Goal: Book appointment/travel/reservation

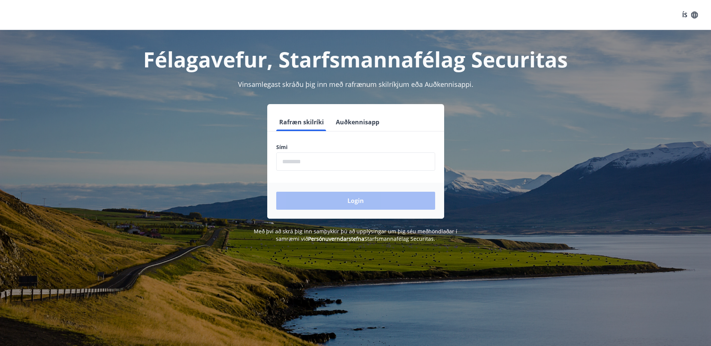
click at [360, 164] on input "phone" at bounding box center [355, 162] width 159 height 18
click at [341, 162] on input "phone" at bounding box center [355, 162] width 159 height 18
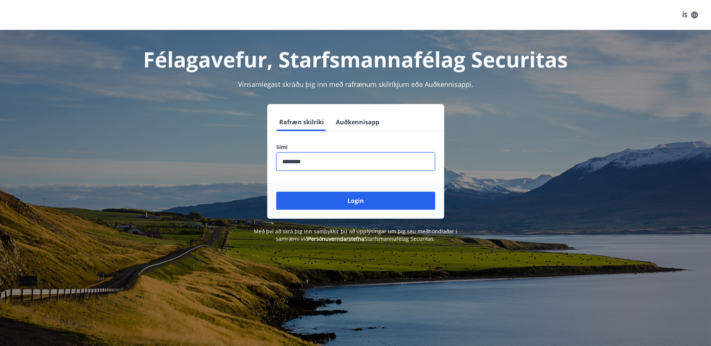
type input "********"
click at [276, 192] on button "Login" at bounding box center [355, 201] width 159 height 18
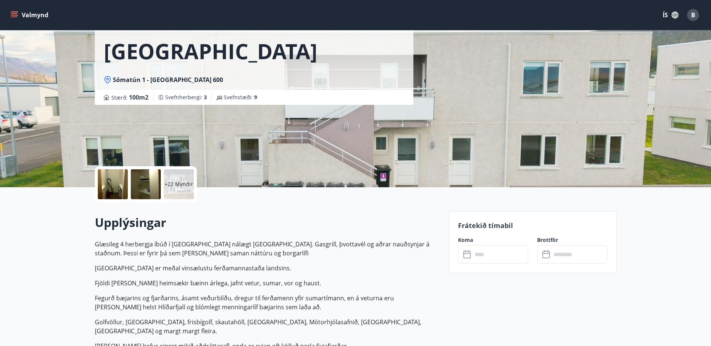
scroll to position [75, 0]
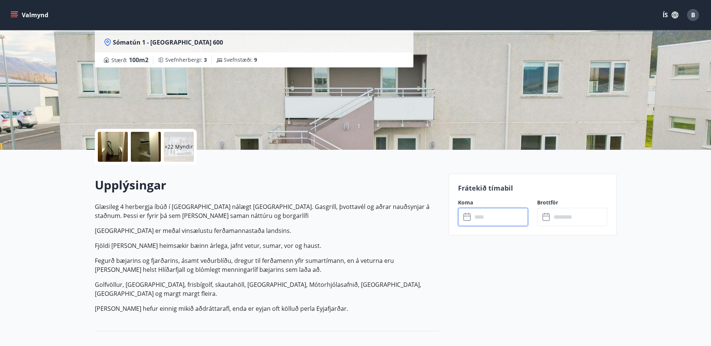
click at [487, 211] on input "text" at bounding box center [500, 217] width 56 height 18
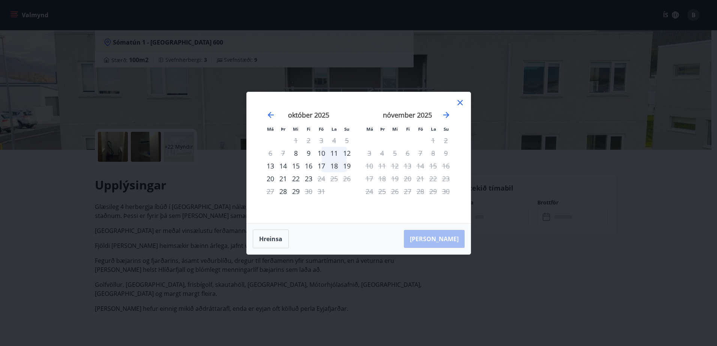
click at [459, 100] on icon at bounding box center [459, 102] width 9 height 9
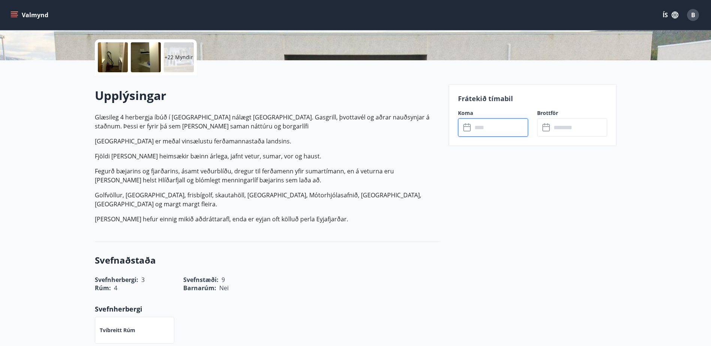
scroll to position [0, 0]
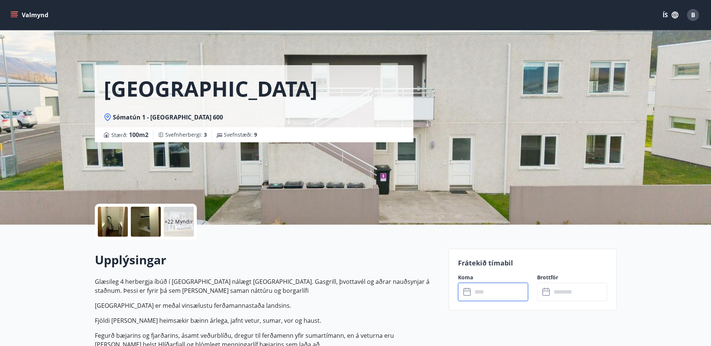
click at [486, 295] on input "text" at bounding box center [500, 292] width 56 height 18
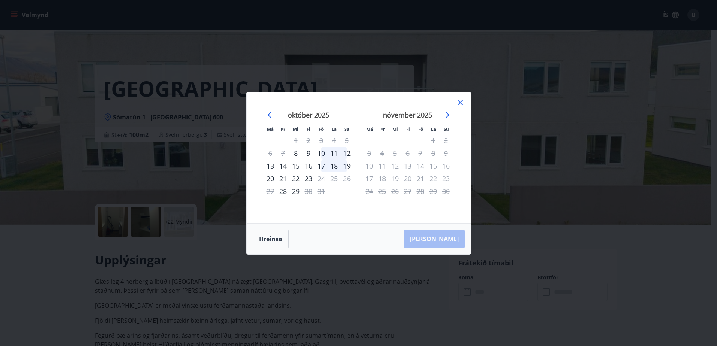
click at [322, 154] on div "10" at bounding box center [321, 153] width 13 height 13
drag, startPoint x: 322, startPoint y: 154, endPoint x: 336, endPoint y: 165, distance: 17.9
click at [336, 165] on tbody "1 2 3 4 5 6 7 8 9 10 11 12 13 14 15 16 17 18 19 20 21 22 23 24 25 26 27 28 29 3…" at bounding box center [308, 166] width 89 height 64
click at [459, 102] on icon at bounding box center [459, 102] width 5 height 5
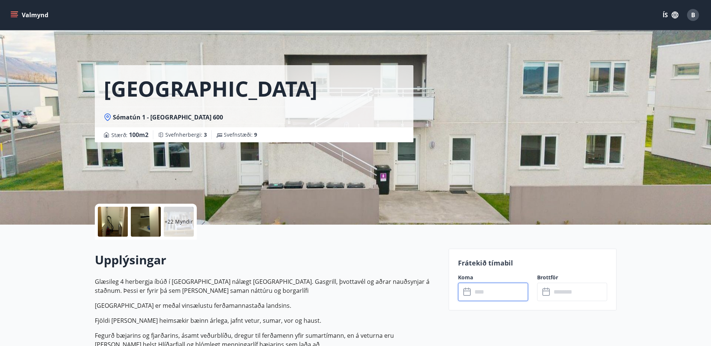
click at [565, 295] on input "text" at bounding box center [579, 292] width 56 height 18
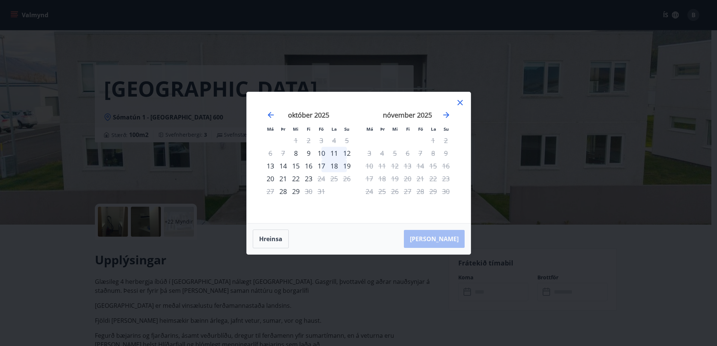
click at [323, 153] on div "10" at bounding box center [321, 153] width 13 height 13
click at [346, 168] on div "19" at bounding box center [346, 166] width 13 height 13
click at [324, 181] on div "24" at bounding box center [321, 178] width 13 height 13
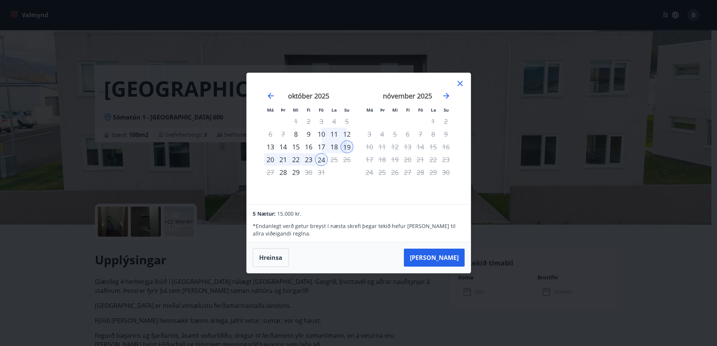
click at [319, 129] on div "10" at bounding box center [321, 134] width 13 height 13
click at [321, 157] on div "24" at bounding box center [321, 159] width 13 height 13
click at [343, 148] on div "19" at bounding box center [346, 147] width 13 height 13
click at [320, 135] on div "10" at bounding box center [321, 134] width 13 height 13
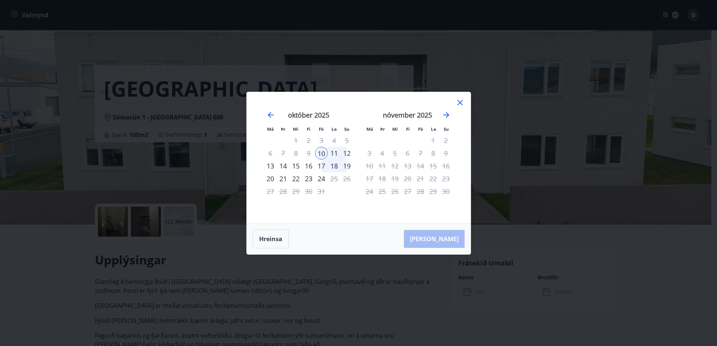
click at [347, 166] on div "19" at bounding box center [346, 166] width 13 height 13
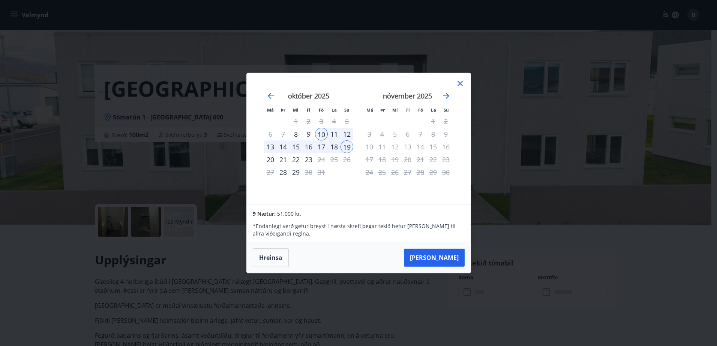
click at [349, 133] on div "12" at bounding box center [346, 134] width 13 height 13
click at [322, 133] on div "10" at bounding box center [321, 134] width 13 height 13
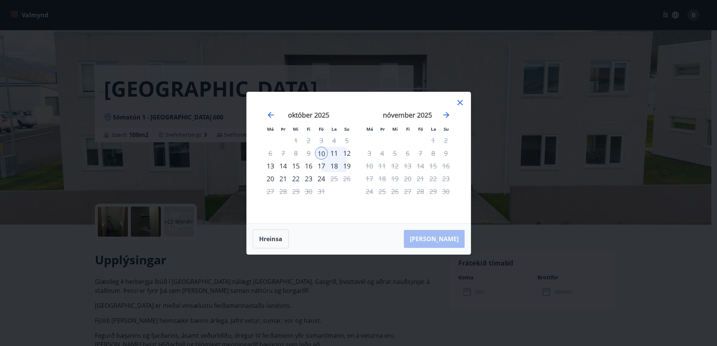
click at [348, 154] on div "12" at bounding box center [346, 153] width 13 height 13
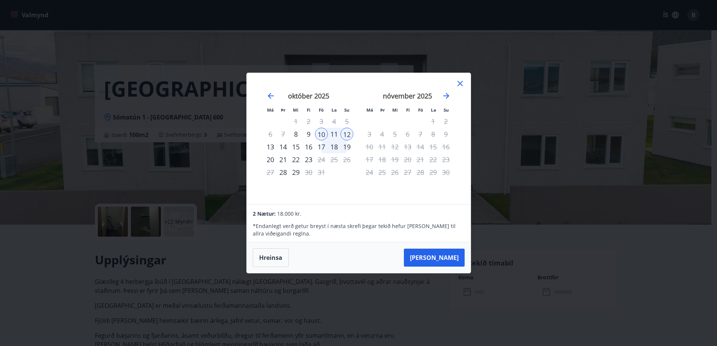
drag, startPoint x: 315, startPoint y: 145, endPoint x: 324, endPoint y: 146, distance: 8.7
click at [316, 145] on div "17" at bounding box center [321, 147] width 13 height 13
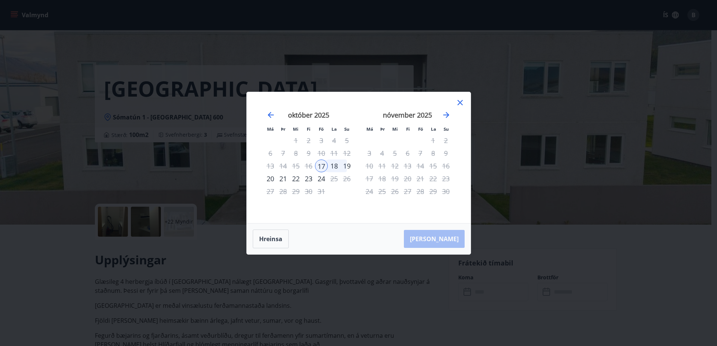
click at [345, 166] on div "19" at bounding box center [346, 166] width 13 height 13
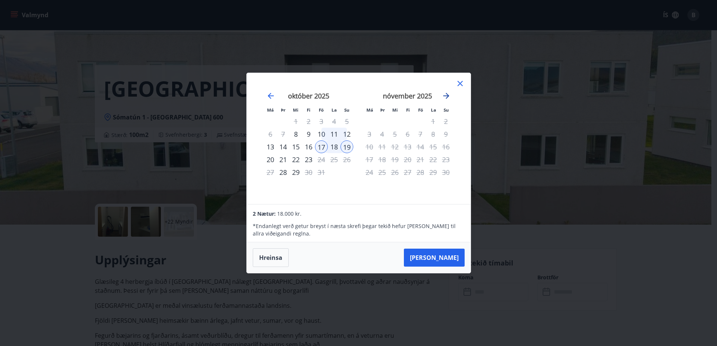
click at [447, 96] on icon "Move forward to switch to the next month." at bounding box center [446, 96] width 6 height 6
click at [274, 97] on icon "Move backward to switch to the previous month." at bounding box center [270, 95] width 9 height 9
click at [460, 84] on icon at bounding box center [459, 83] width 9 height 9
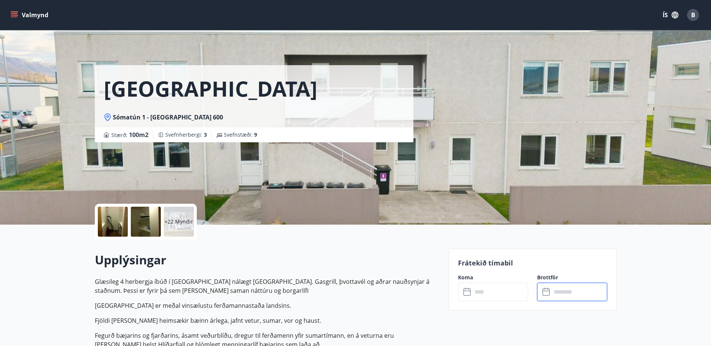
click at [697, 18] on div "B" at bounding box center [693, 15] width 12 height 12
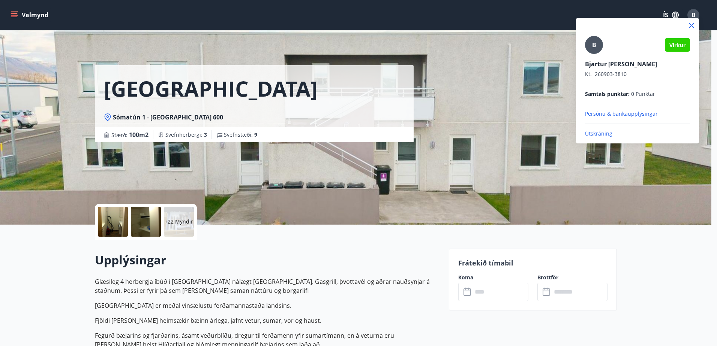
click at [697, 18] on div at bounding box center [637, 25] width 123 height 15
click at [17, 15] on div at bounding box center [358, 173] width 717 height 346
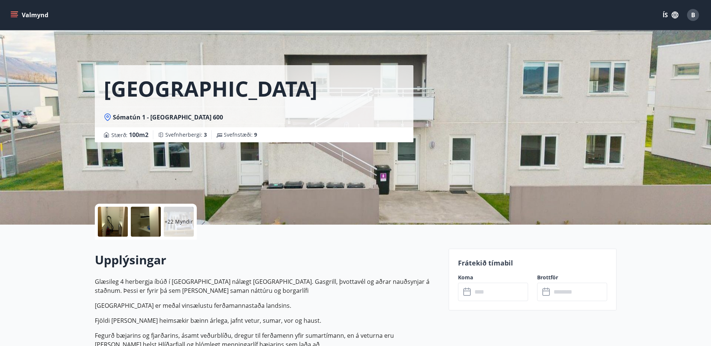
click at [43, 19] on button "Valmynd" at bounding box center [30, 14] width 42 height 13
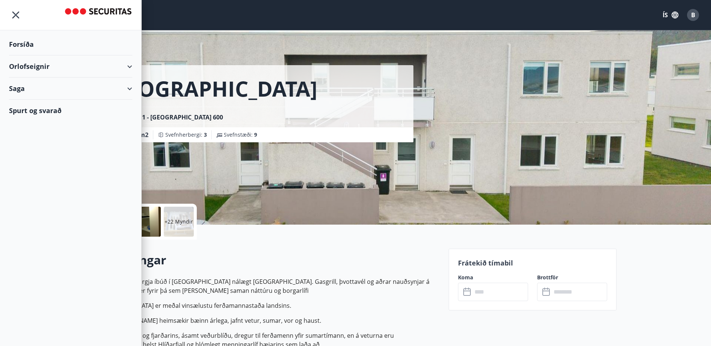
click at [55, 66] on div "Orlofseignir" at bounding box center [70, 66] width 123 height 22
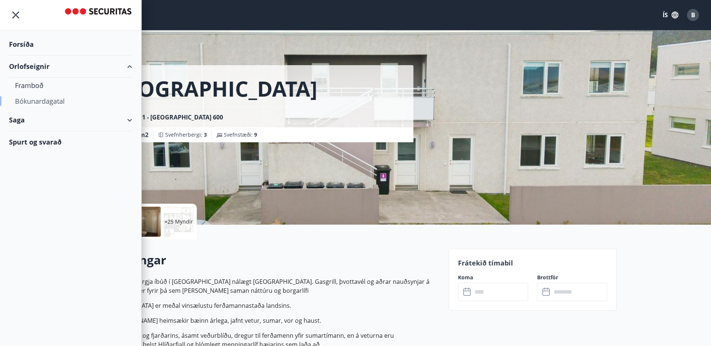
click at [48, 99] on div "Bókunardagatal" at bounding box center [70, 101] width 111 height 16
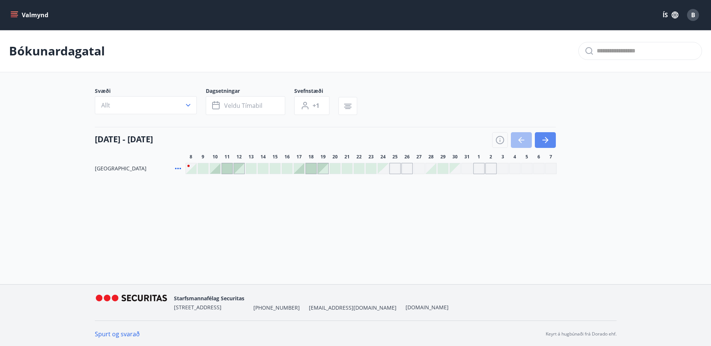
click at [550, 140] on button "button" at bounding box center [545, 140] width 21 height 16
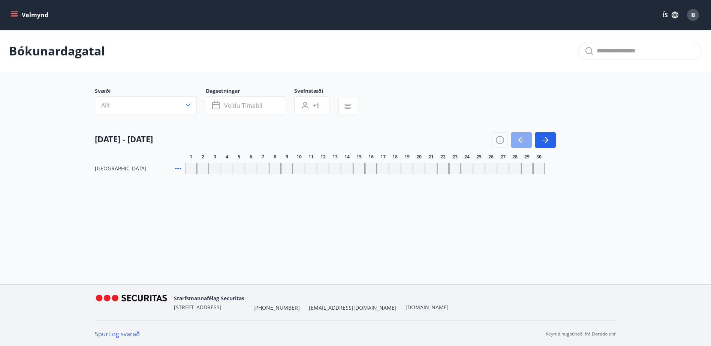
click at [527, 139] on button "button" at bounding box center [521, 140] width 21 height 16
click at [213, 165] on div at bounding box center [215, 168] width 10 height 10
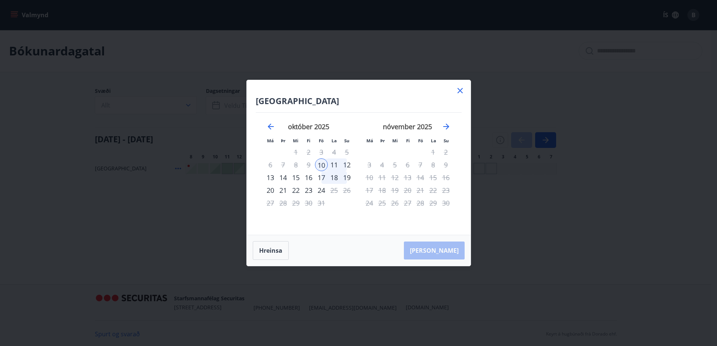
click at [349, 164] on div "12" at bounding box center [346, 165] width 13 height 13
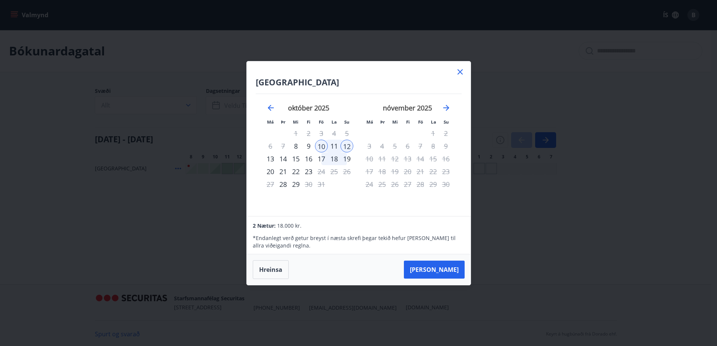
click at [463, 69] on icon at bounding box center [459, 71] width 9 height 9
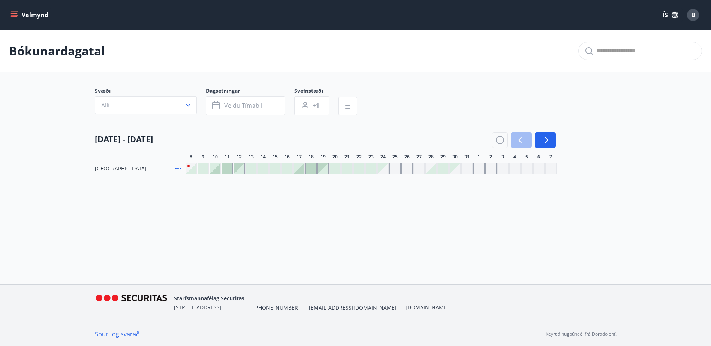
click at [315, 105] on span "+1" at bounding box center [316, 106] width 7 height 8
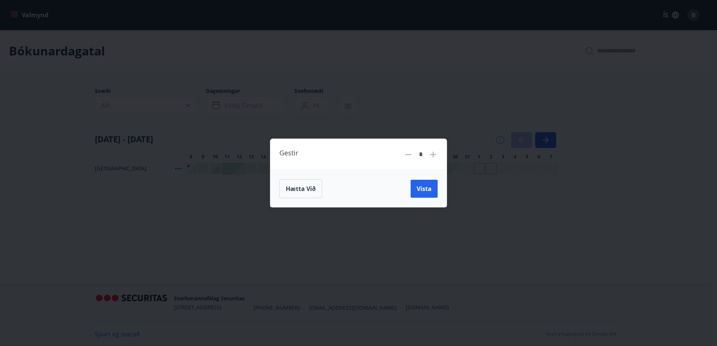
click at [431, 152] on icon at bounding box center [432, 154] width 9 height 9
type input "*"
click at [425, 186] on span "Vista" at bounding box center [423, 189] width 15 height 8
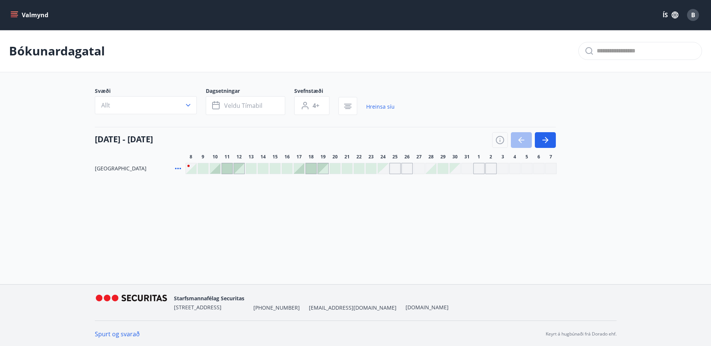
click at [216, 170] on div at bounding box center [215, 168] width 10 height 10
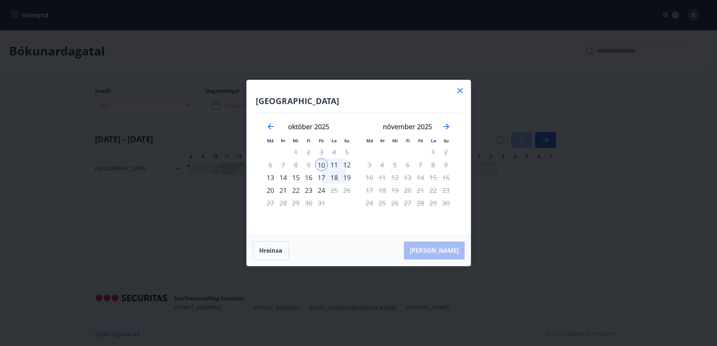
click at [343, 165] on div "12" at bounding box center [346, 165] width 13 height 13
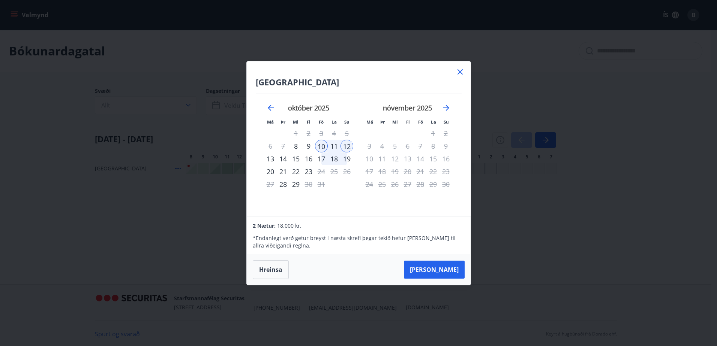
click at [466, 70] on div "Sómatún Akureyri Má Þr Mi Fi Fö La Su Má Þr Mi Fi Fö La Su september 2025 1 2 3…" at bounding box center [359, 138] width 224 height 155
click at [464, 70] on icon at bounding box center [459, 71] width 9 height 9
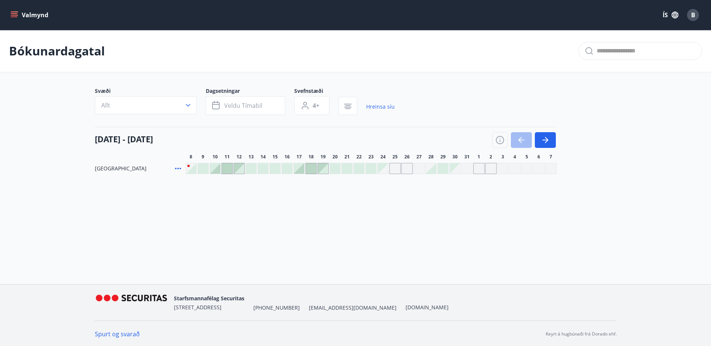
click at [216, 166] on div at bounding box center [215, 168] width 10 height 10
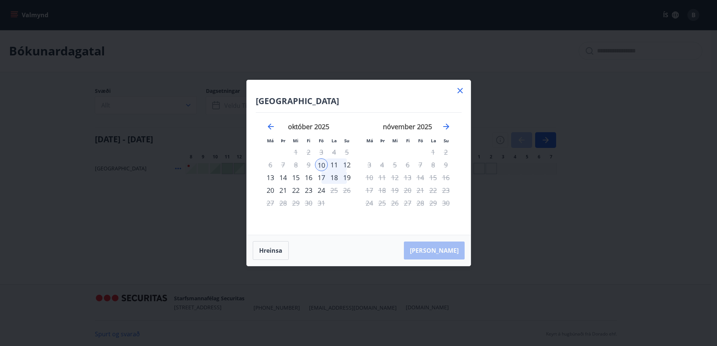
click at [286, 178] on div "14" at bounding box center [283, 177] width 13 height 13
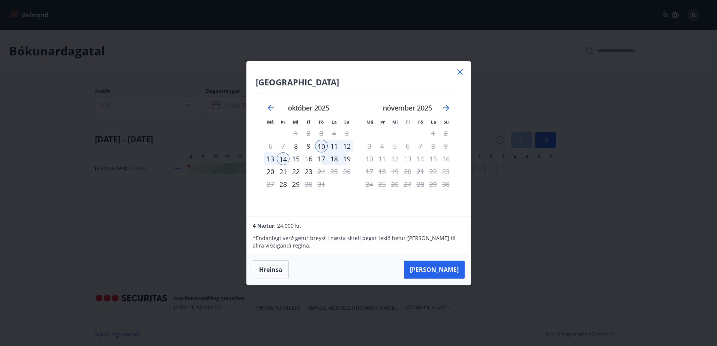
click at [459, 69] on icon at bounding box center [459, 71] width 9 height 9
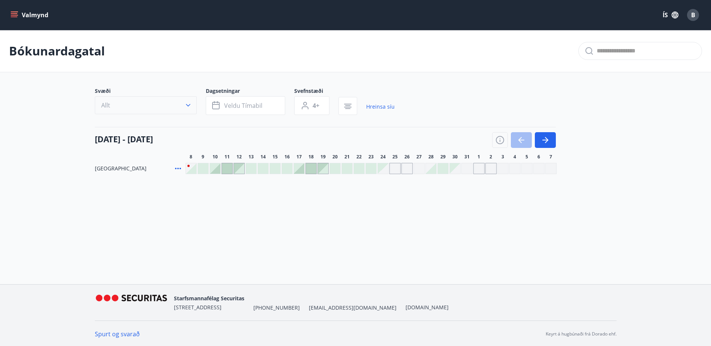
click at [174, 109] on button "Allt" at bounding box center [146, 105] width 102 height 18
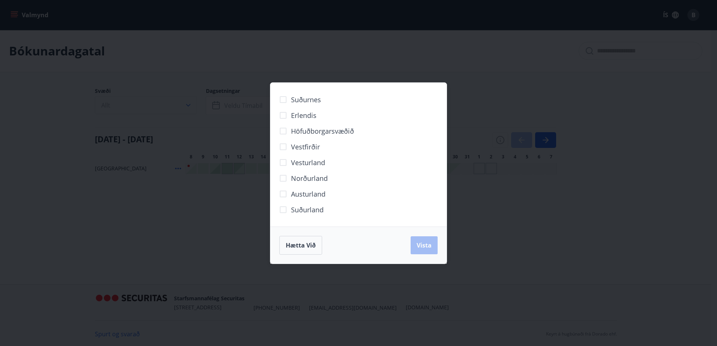
click at [174, 109] on div "Suðurnes Erlendis Höfuðborgarsvæðið Vestfirðir Vesturland Norðurland Austurland…" at bounding box center [358, 173] width 717 height 346
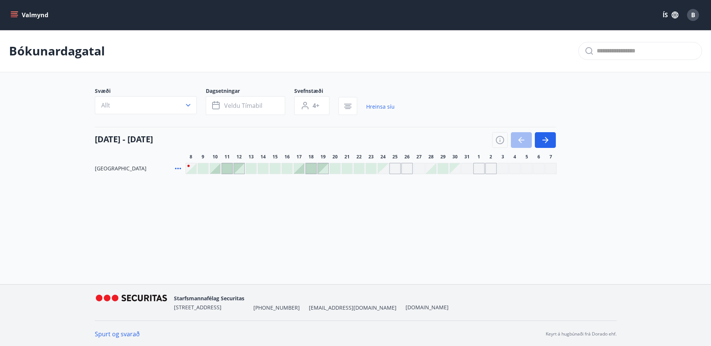
click at [33, 15] on button "Valmynd" at bounding box center [30, 14] width 42 height 13
